Goal: Information Seeking & Learning: Learn about a topic

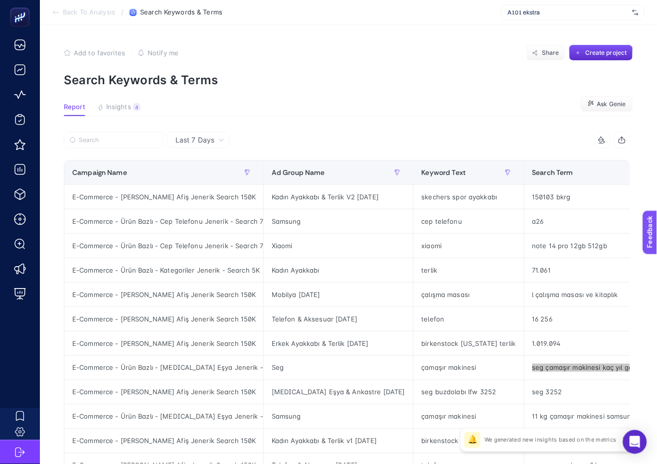
scroll to position [0, 157]
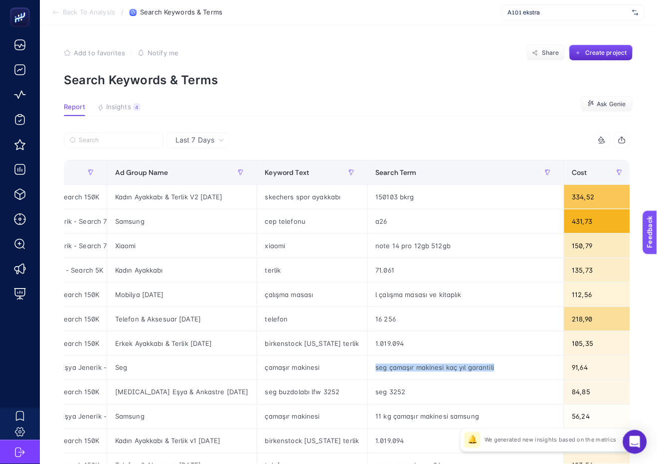
click at [523, 11] on span "A101 ekstra" at bounding box center [568, 12] width 121 height 8
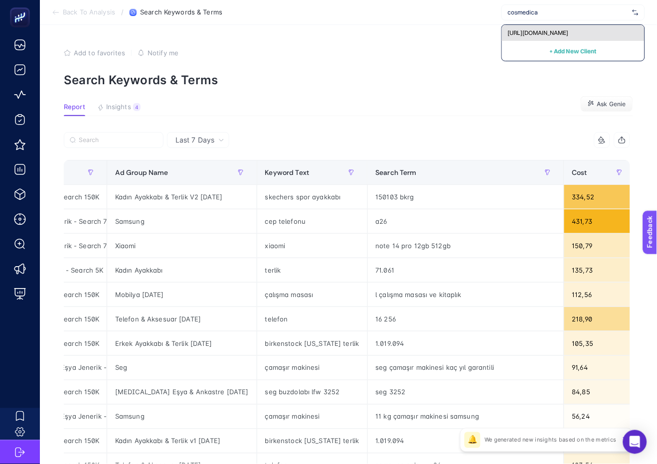
type input "cosmedica"
click at [518, 39] on div "https://cosmedica.com" at bounding box center [573, 33] width 143 height 16
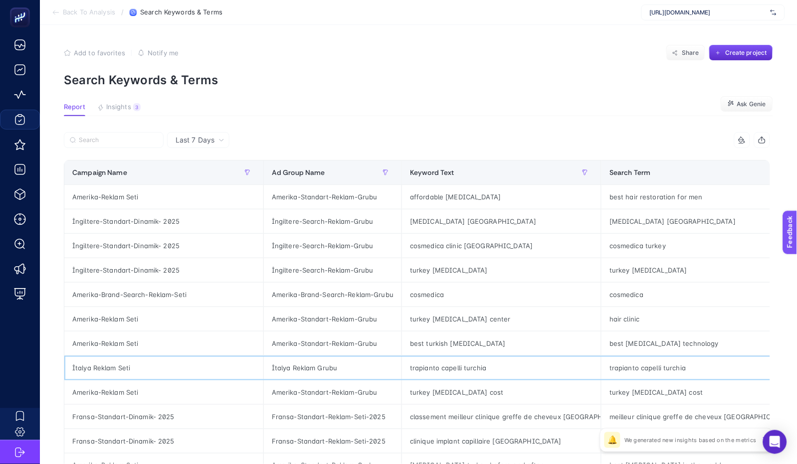
click at [402, 369] on div "trapianto capelli turchia" at bounding box center [501, 368] width 199 height 24
copy tr "trapianto capelli turchia"
click at [312, 109] on section "Report Insights 3 We generated new insights based on the metrics Ask Genie" at bounding box center [418, 109] width 709 height 13
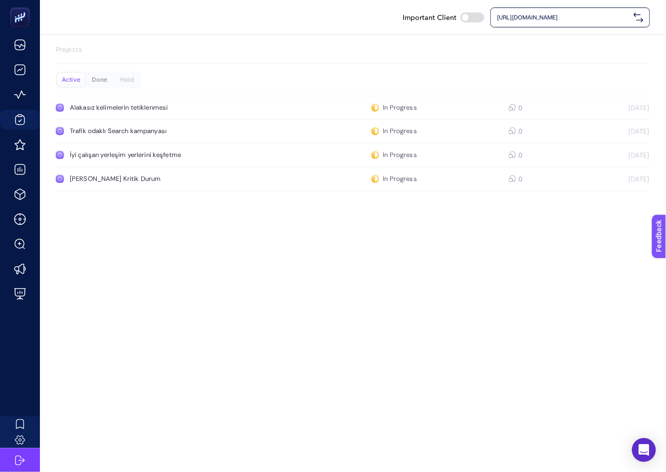
click at [113, 79] on div "Done" at bounding box center [126, 80] width 27 height 14
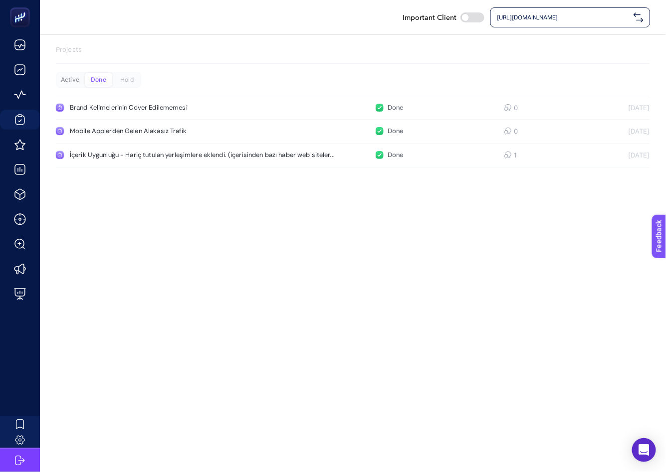
click at [70, 73] on div "Active" at bounding box center [69, 80] width 27 height 14
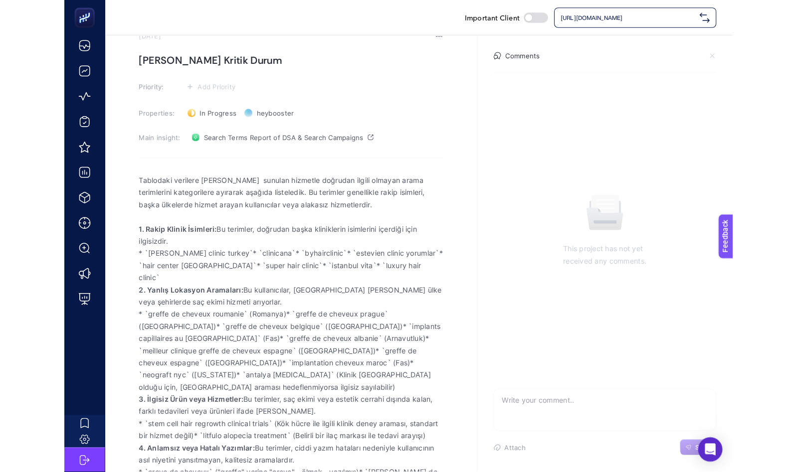
scroll to position [19, 0]
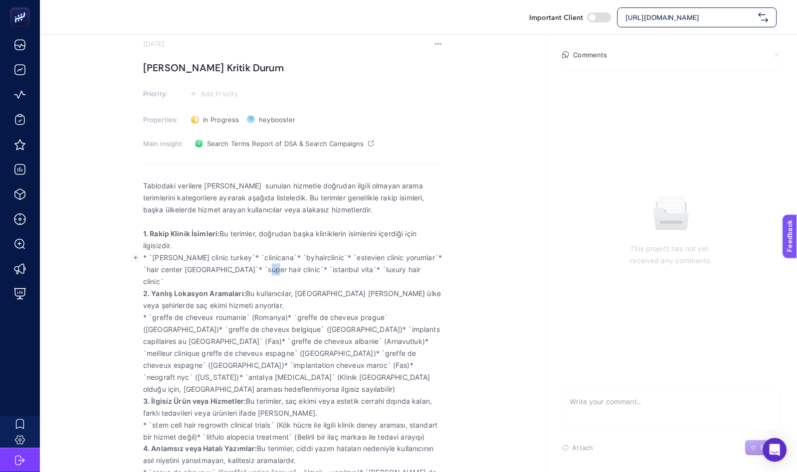
drag, startPoint x: 272, startPoint y: 270, endPoint x: 267, endPoint y: 268, distance: 5.1
click at [267, 268] on p "* `vera clinic turkey`* `clinicana`* `byhairclinic`* `estevien clinic yorumlar`…" at bounding box center [292, 270] width 299 height 36
click at [332, 288] on p "2. Yanlış Lokasyon Aramaları: Bu kullanıcılar, Türkiye yerine başka ülke veya ş…" at bounding box center [292, 300] width 299 height 24
click at [241, 166] on section "July 9, 2025 Anahtar Kelimelerde Kritik Durum Priority: Add Priority Properties…" at bounding box center [292, 268] width 299 height 457
click at [657, 14] on span "https://cosmedica.com" at bounding box center [690, 17] width 129 height 10
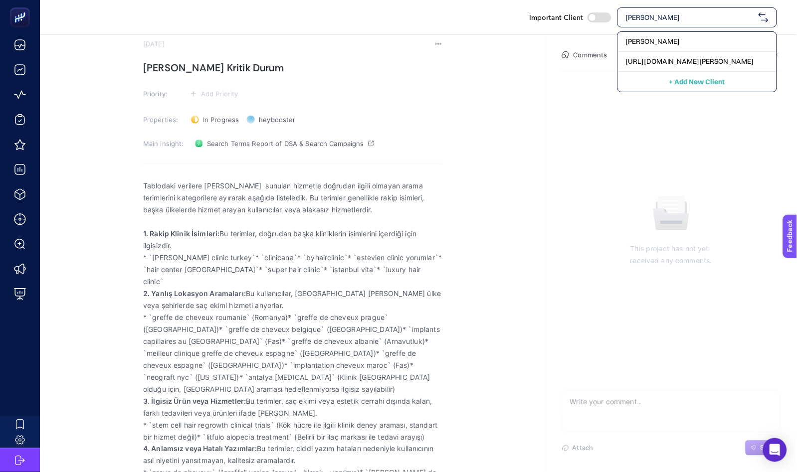
type input "ramsey"
click at [635, 45] on span "Ramsey" at bounding box center [653, 41] width 54 height 10
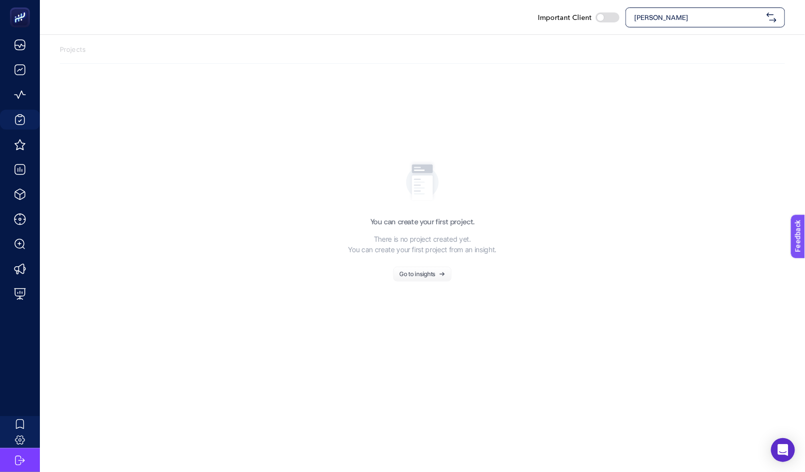
click at [411, 274] on div "Go to insights" at bounding box center [418, 274] width 36 height 6
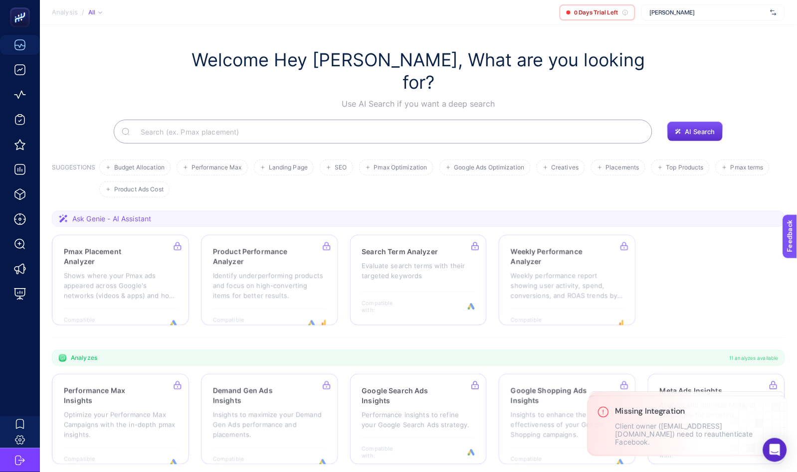
click at [657, 8] on span "Ramsey" at bounding box center [708, 12] width 117 height 8
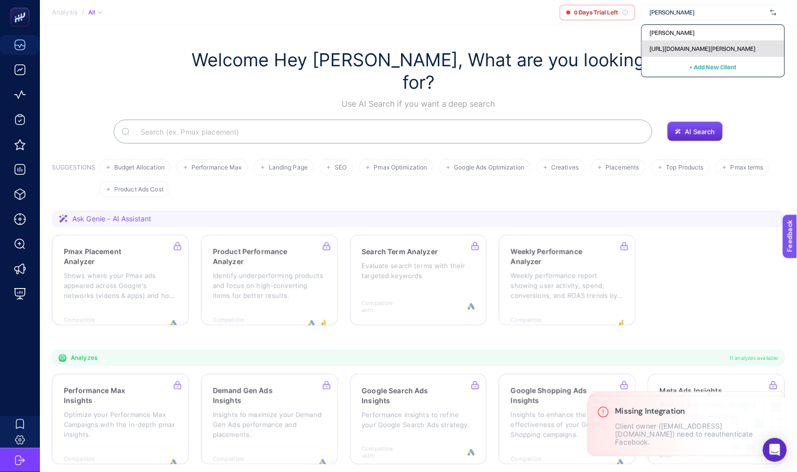
type input "ramse"
click at [657, 55] on div "https://www.ramsey.com.tr/" at bounding box center [713, 49] width 143 height 16
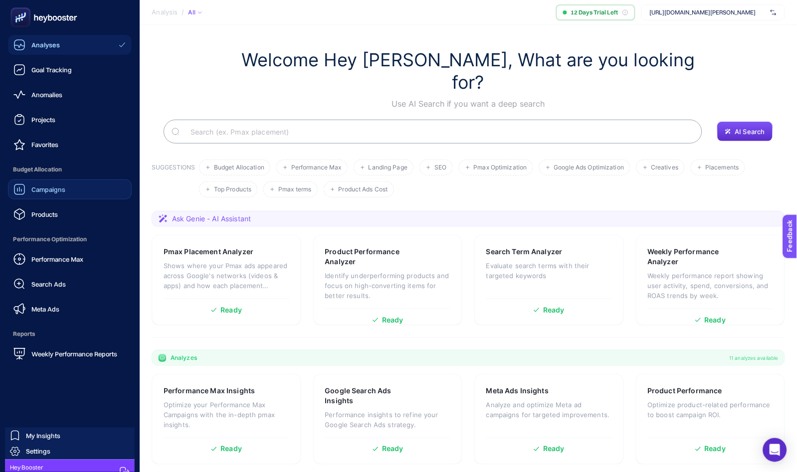
click at [29, 195] on div "Campaigns" at bounding box center [39, 190] width 52 height 12
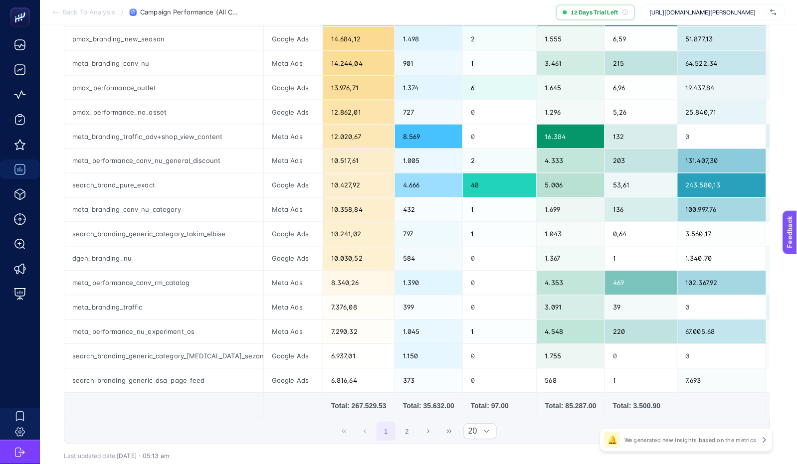
scroll to position [376, 0]
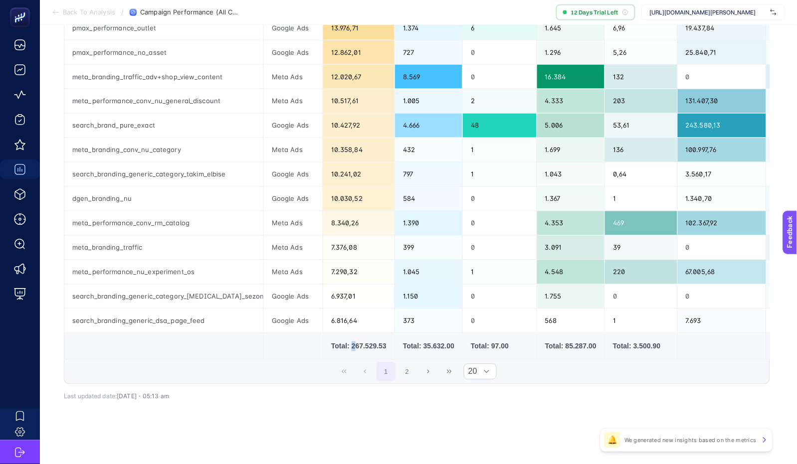
drag, startPoint x: 344, startPoint y: 338, endPoint x: 355, endPoint y: 340, distance: 11.3
click at [353, 342] on div "Total: 267.529.53" at bounding box center [358, 347] width 55 height 10
click at [341, 342] on div "Total: 267.529.53" at bounding box center [358, 347] width 55 height 10
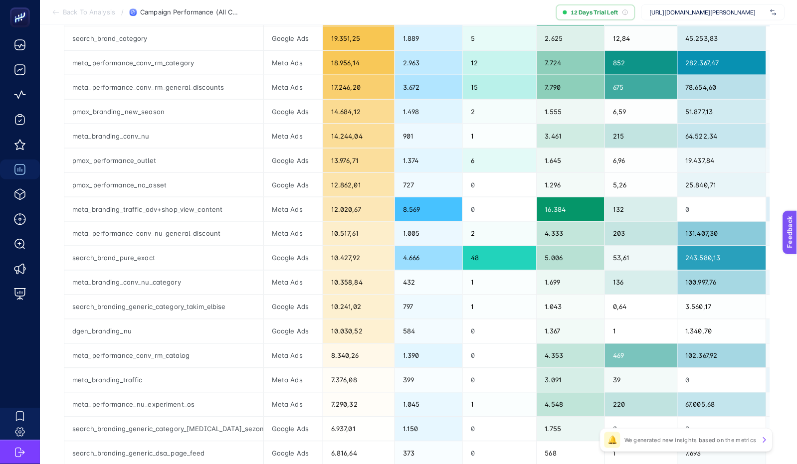
scroll to position [248, 0]
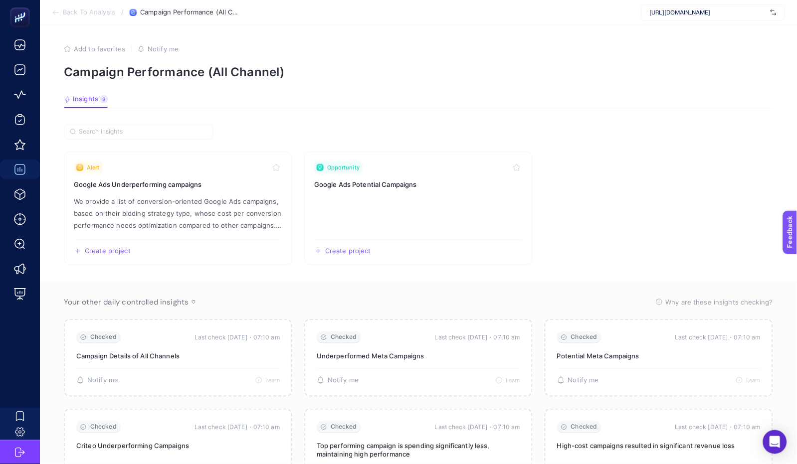
click at [479, 101] on section "Insights 9 We generated new insights based on the metrics" at bounding box center [418, 101] width 709 height 13
